Goal: Transaction & Acquisition: Obtain resource

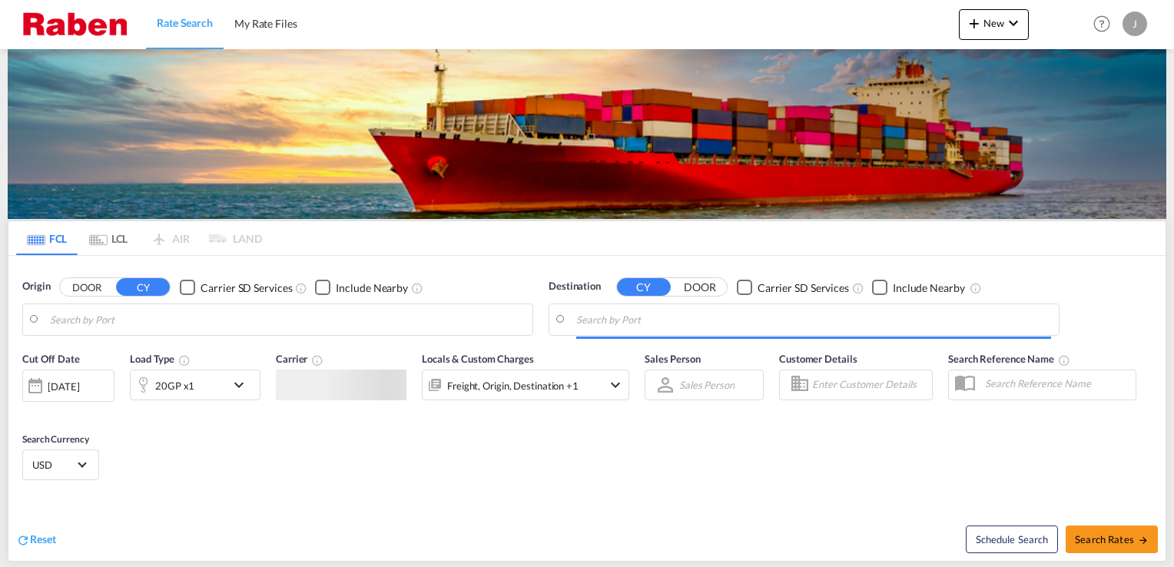
type input "[GEOGRAPHIC_DATA], NLRTM"
type input "[GEOGRAPHIC_DATA], [GEOGRAPHIC_DATA], IDJKT"
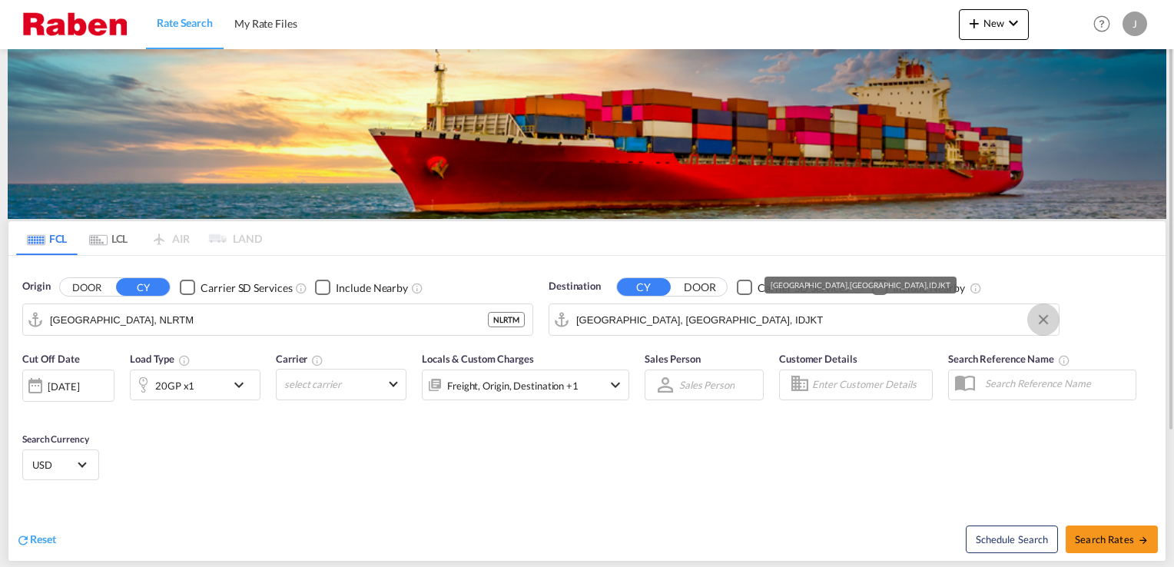
click at [1047, 318] on button "Clear Input" at bounding box center [1043, 319] width 23 height 23
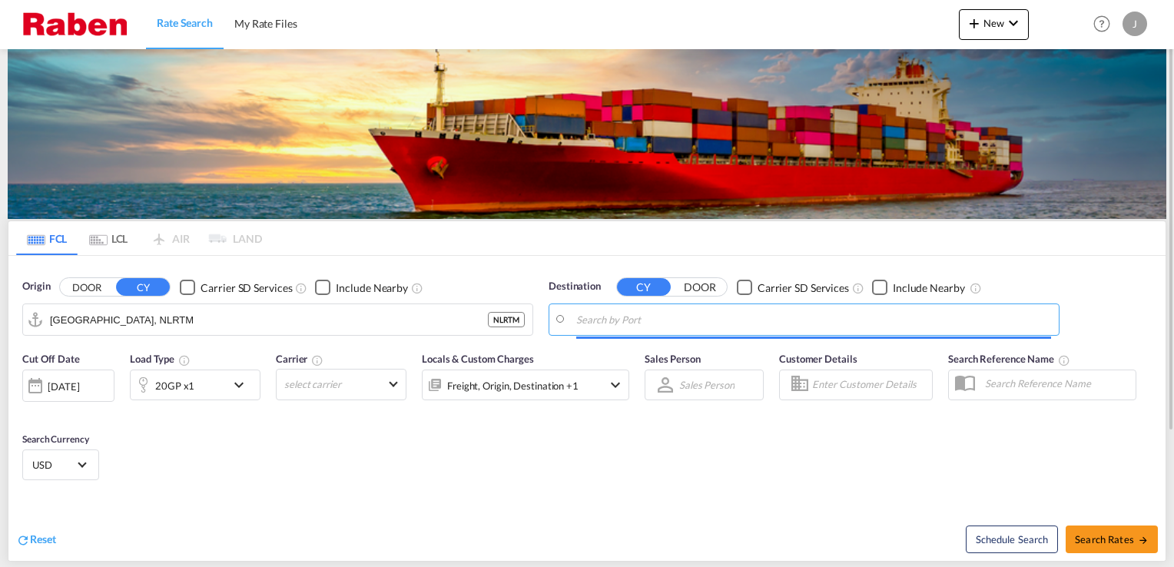
click at [826, 322] on input "Search by Port" at bounding box center [813, 319] width 475 height 23
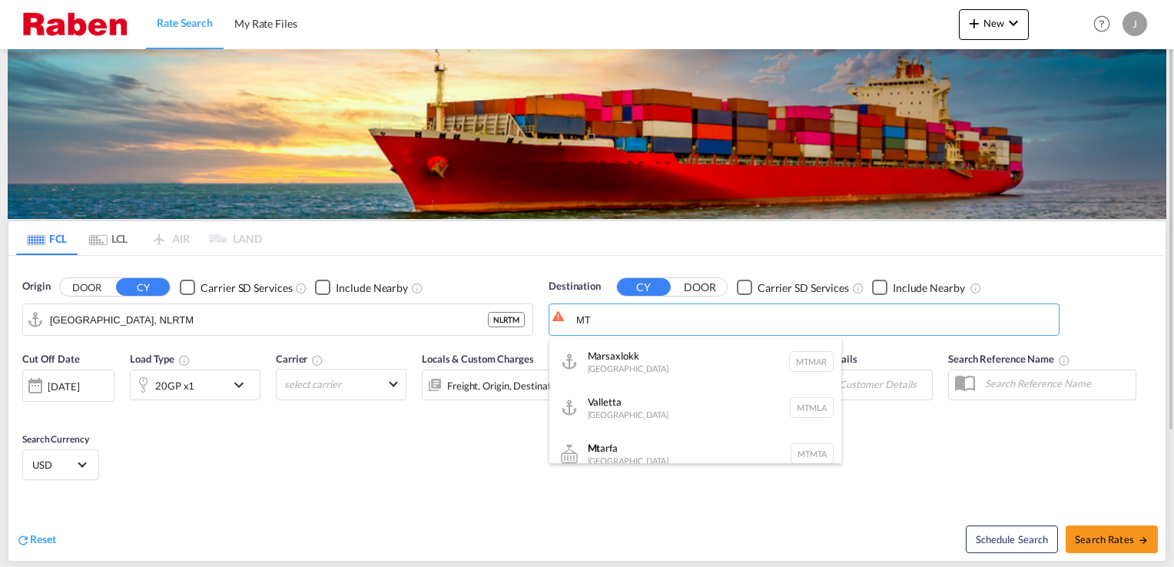
type input "M"
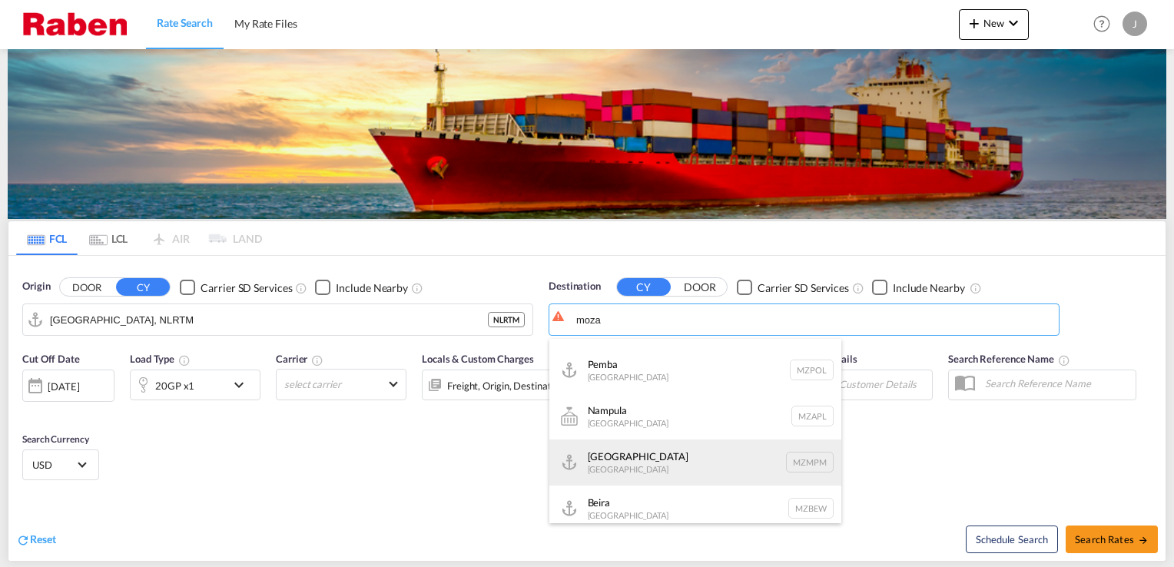
scroll to position [92, 0]
click at [663, 457] on div "[GEOGRAPHIC_DATA] [GEOGRAPHIC_DATA] MZMPM" at bounding box center [695, 454] width 292 height 46
type input "[GEOGRAPHIC_DATA], MZMPM"
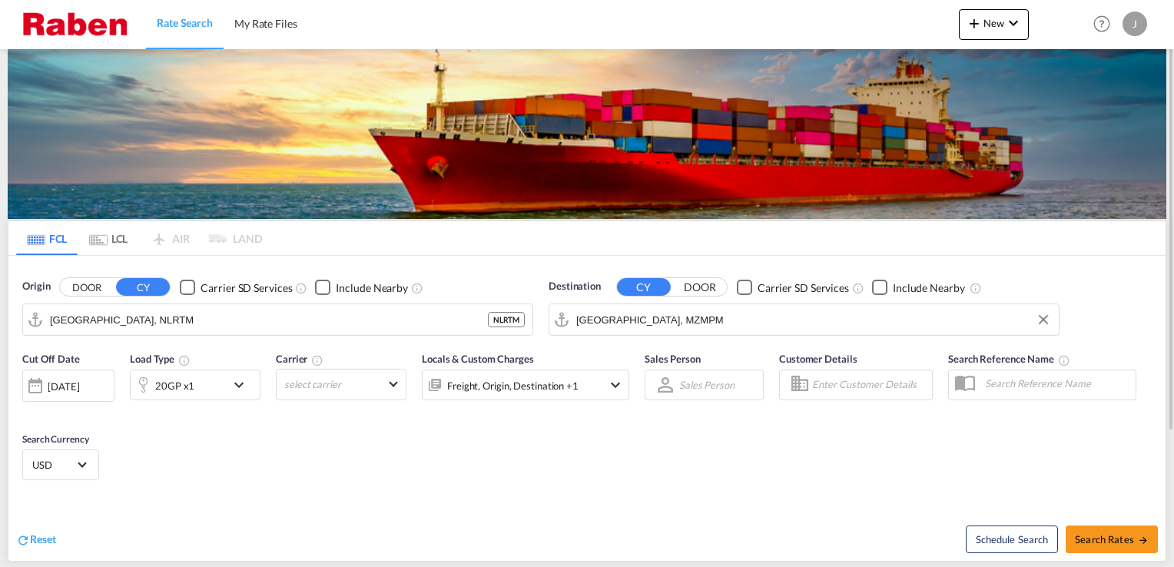
click at [225, 385] on div "20GP x1" at bounding box center [178, 385] width 95 height 31
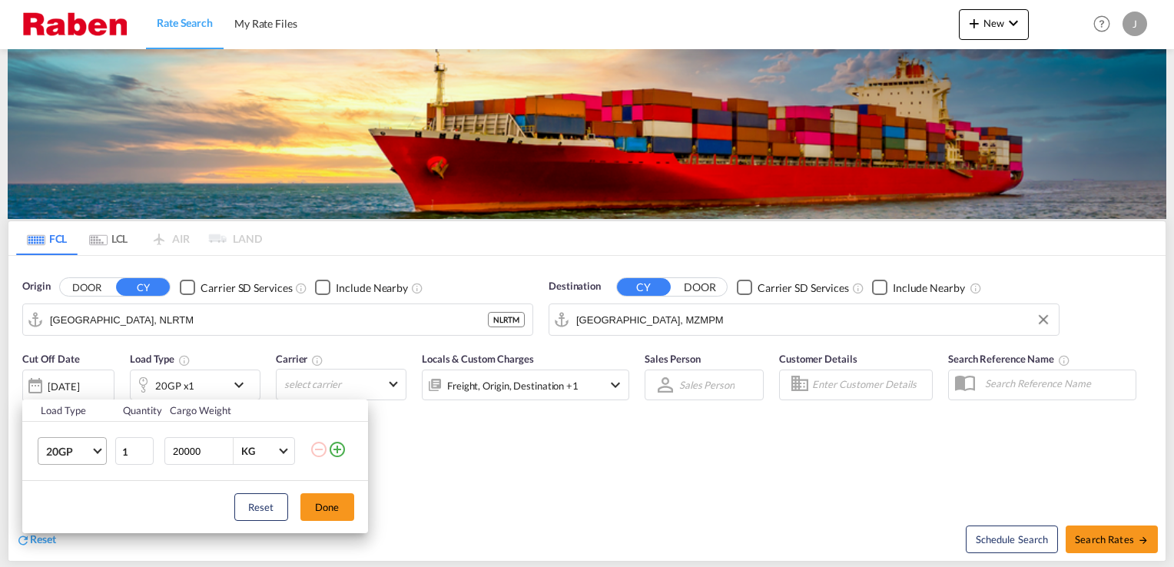
click at [101, 453] on md-select-value "20GP" at bounding box center [75, 451] width 61 height 26
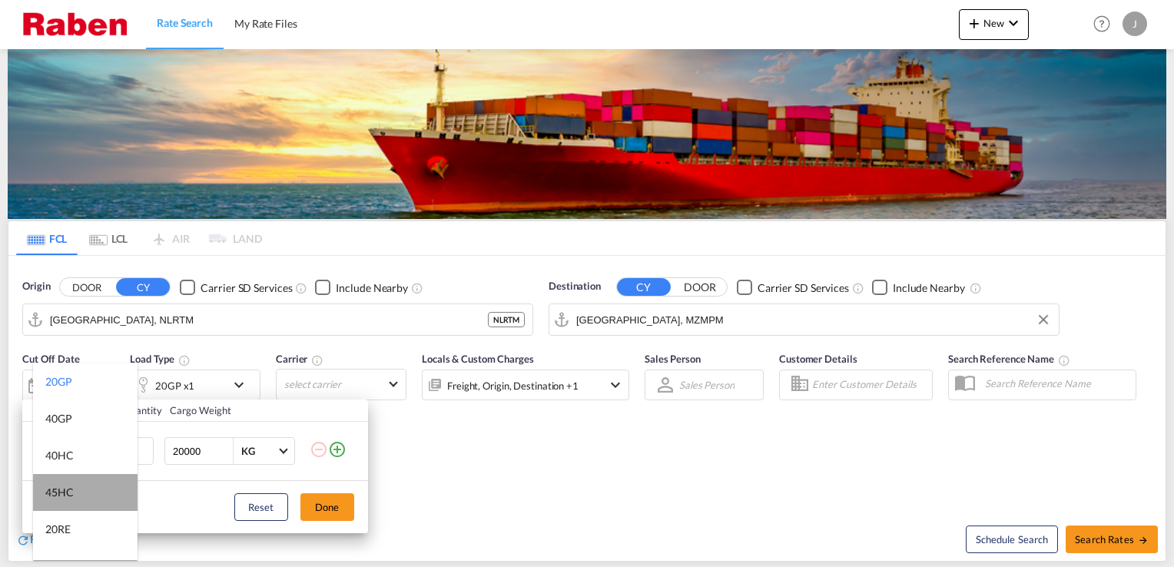
click at [86, 497] on md-option "45HC" at bounding box center [85, 492] width 104 height 37
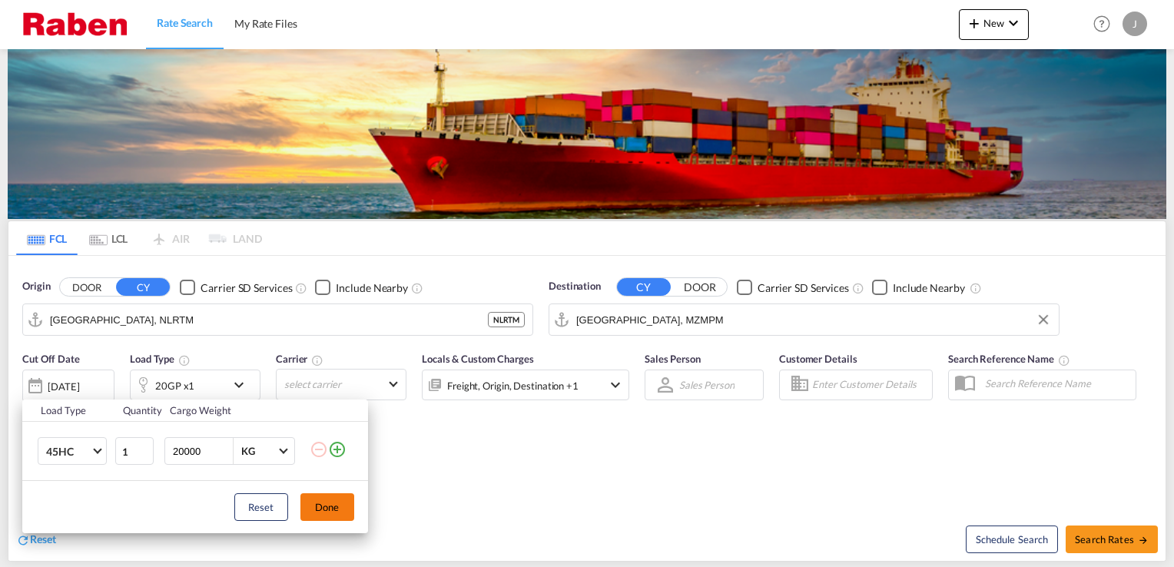
click at [331, 505] on button "Done" at bounding box center [327, 507] width 54 height 28
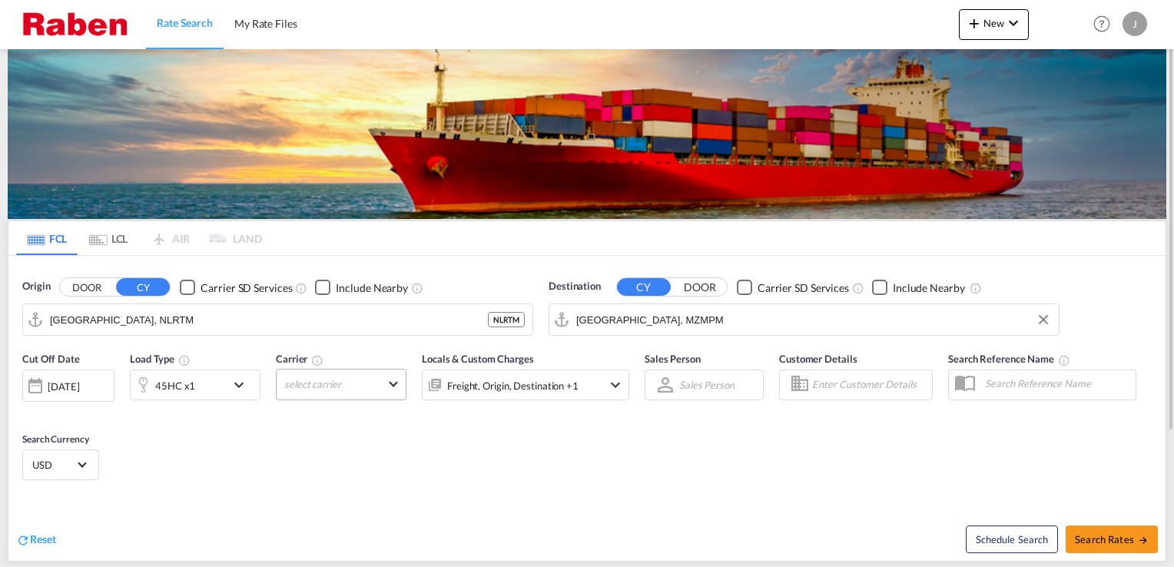
click at [350, 382] on md-select "select carrier Online Rates 0 All (26) CMA CGM | Contract API CMA CGM | SpotOn …" at bounding box center [341, 384] width 131 height 31
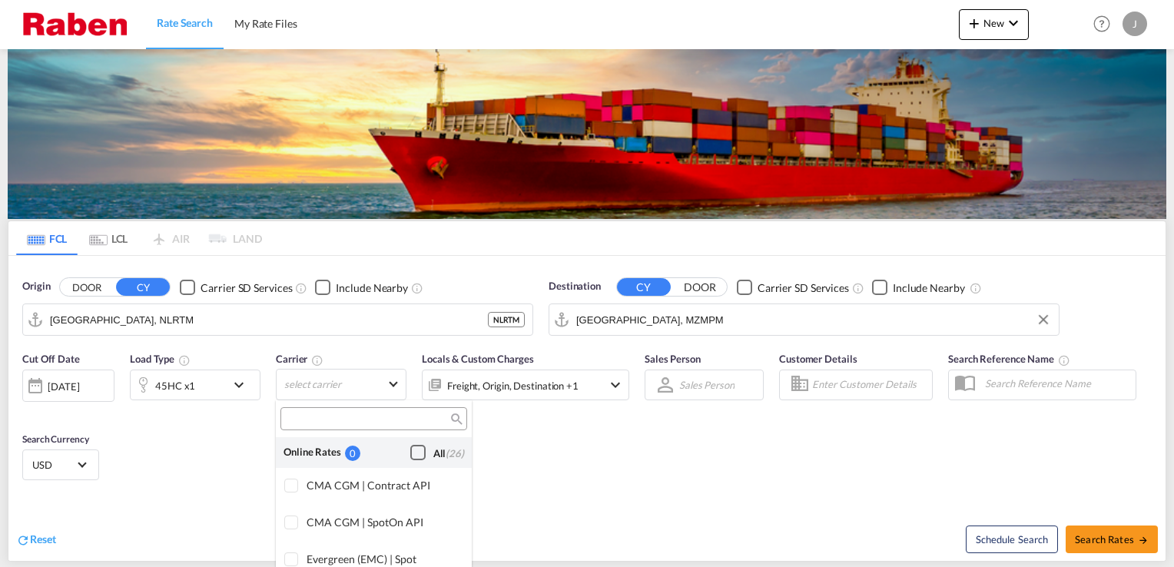
click at [410, 451] on div "Checkbox No Ink" at bounding box center [417, 452] width 15 height 15
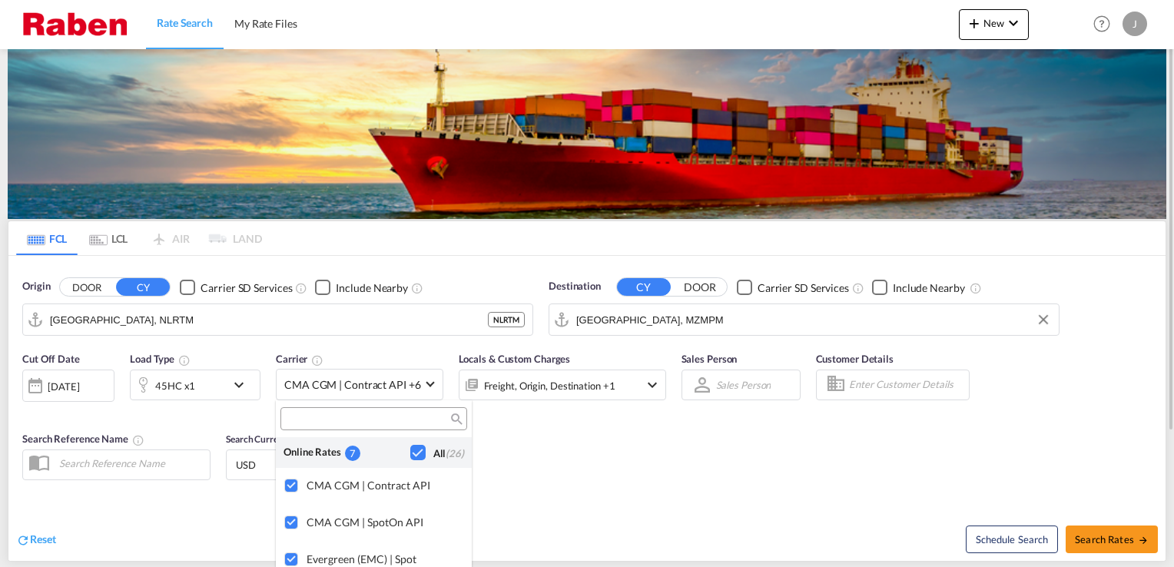
click at [983, 493] on md-backdrop at bounding box center [587, 283] width 1174 height 567
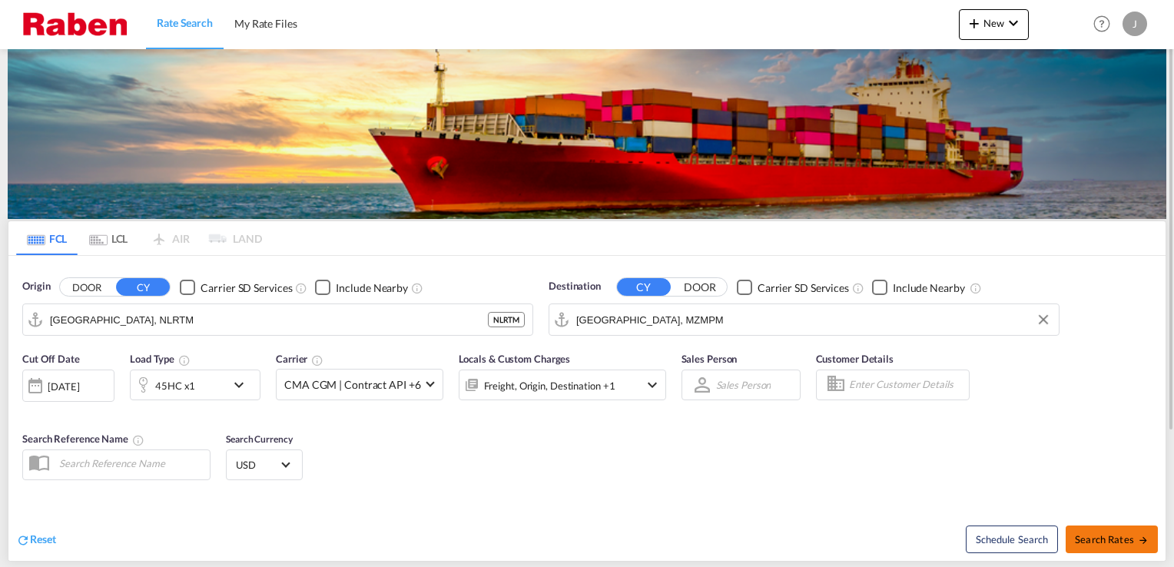
click at [1128, 542] on span "Search Rates" at bounding box center [1112, 539] width 74 height 12
type input "NLRTM to MZMPM / [DATE]"
